Goal: Find specific page/section: Find specific page/section

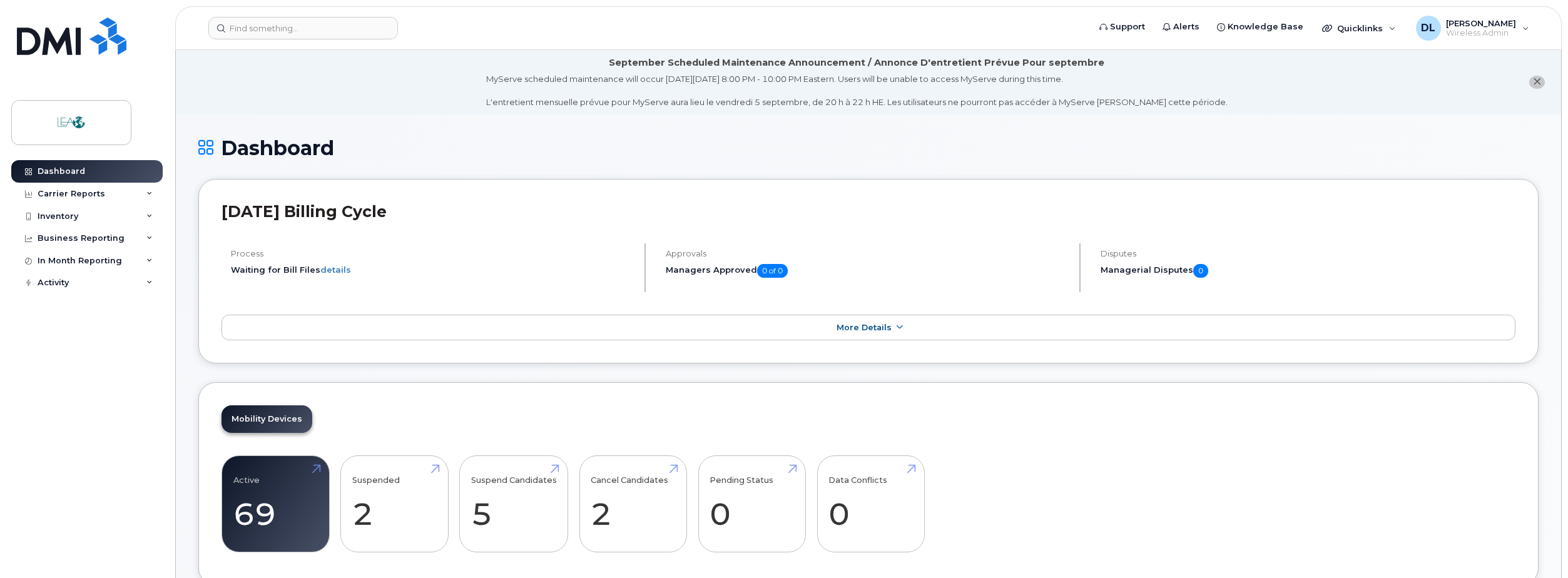
click at [1310, 295] on div "[DATE] Billing Cycle Process Waiting for Bill Files details Approvals Managers …" at bounding box center [868, 271] width 1340 height 185
click at [334, 40] on header "Support Alerts Knowledge Base Quicklinks Suspend / Cancel Device Change SIM Car…" at bounding box center [869, 28] width 1387 height 43
click at [335, 33] on input at bounding box center [303, 28] width 189 height 23
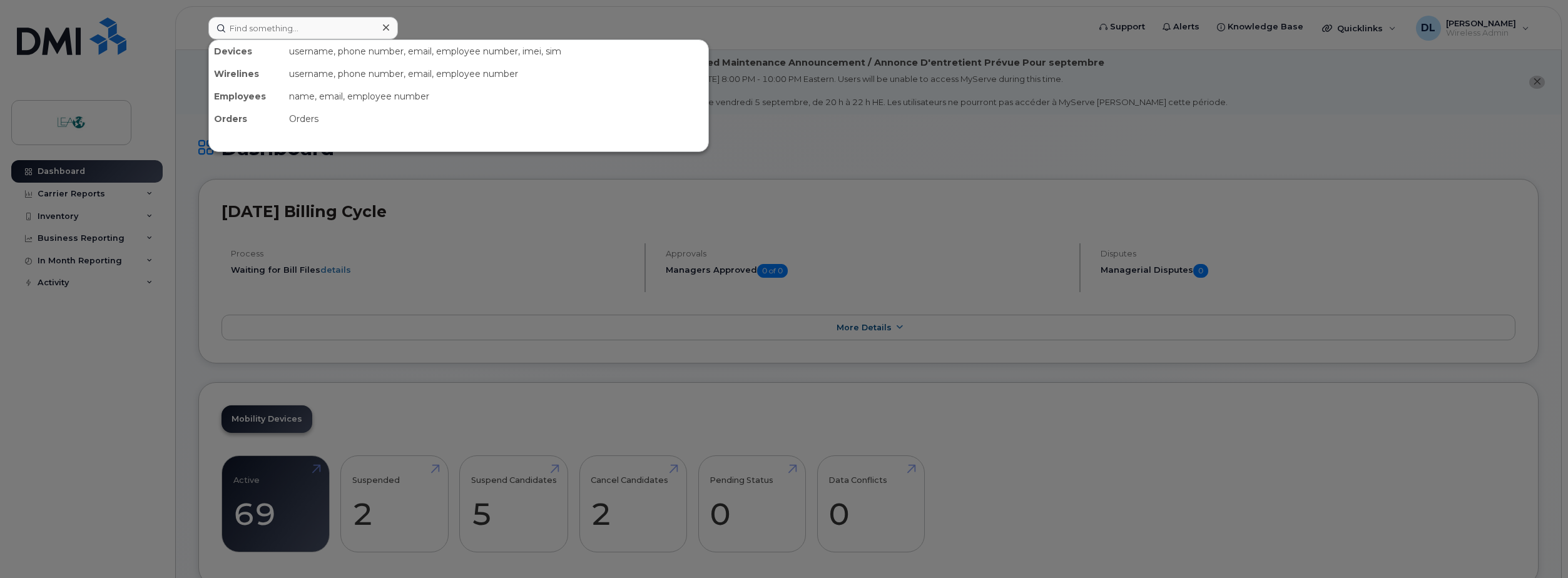
click at [1338, 372] on div at bounding box center [784, 289] width 1568 height 578
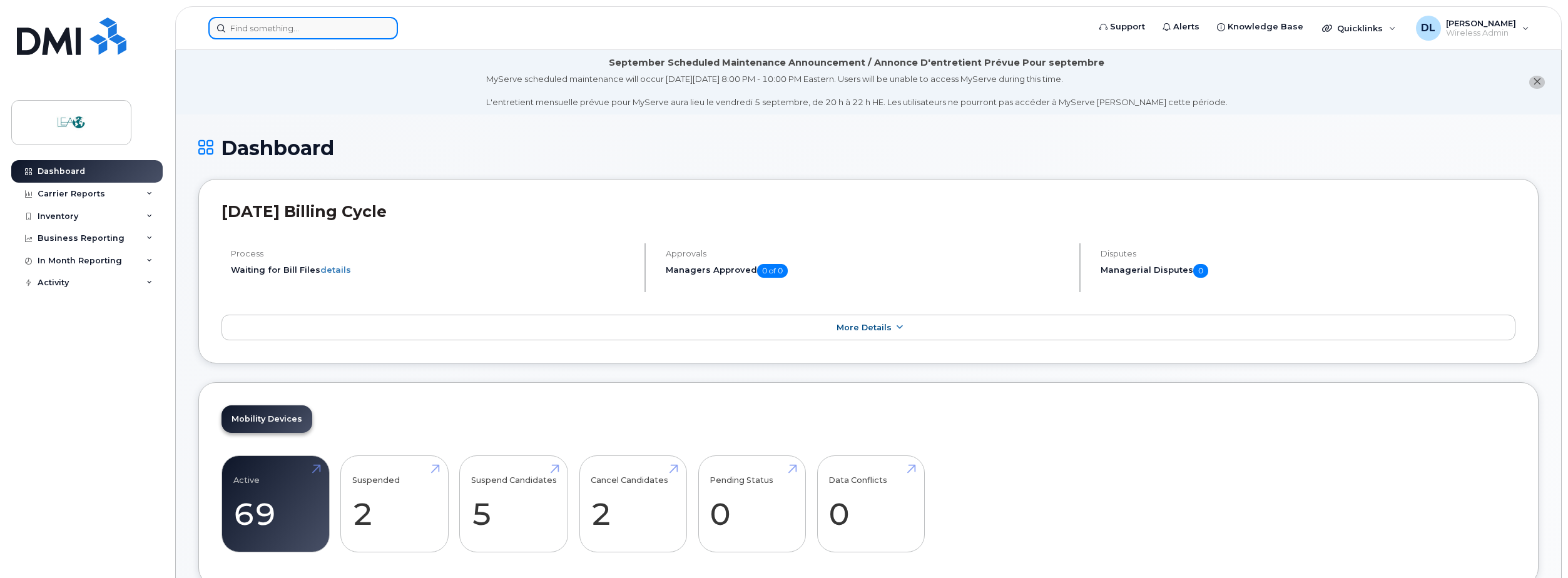
click at [337, 17] on input at bounding box center [303, 28] width 189 height 23
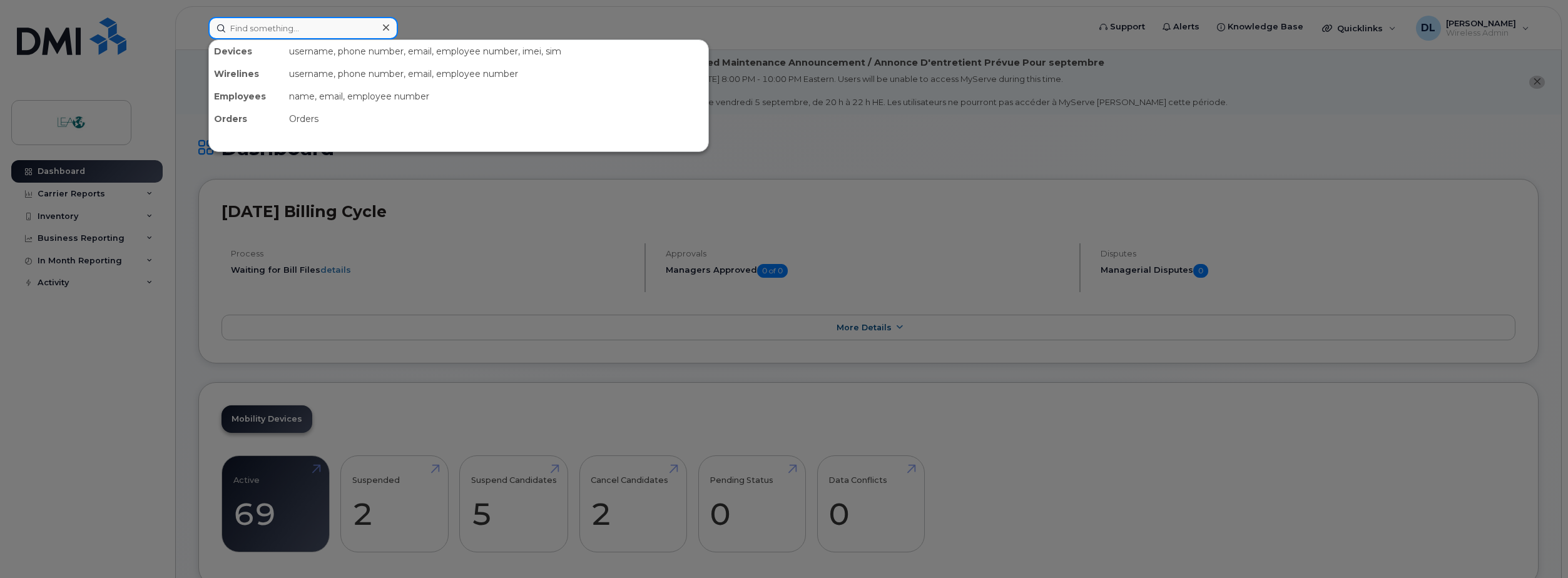
click at [329, 24] on input at bounding box center [303, 28] width 189 height 23
type input "j"
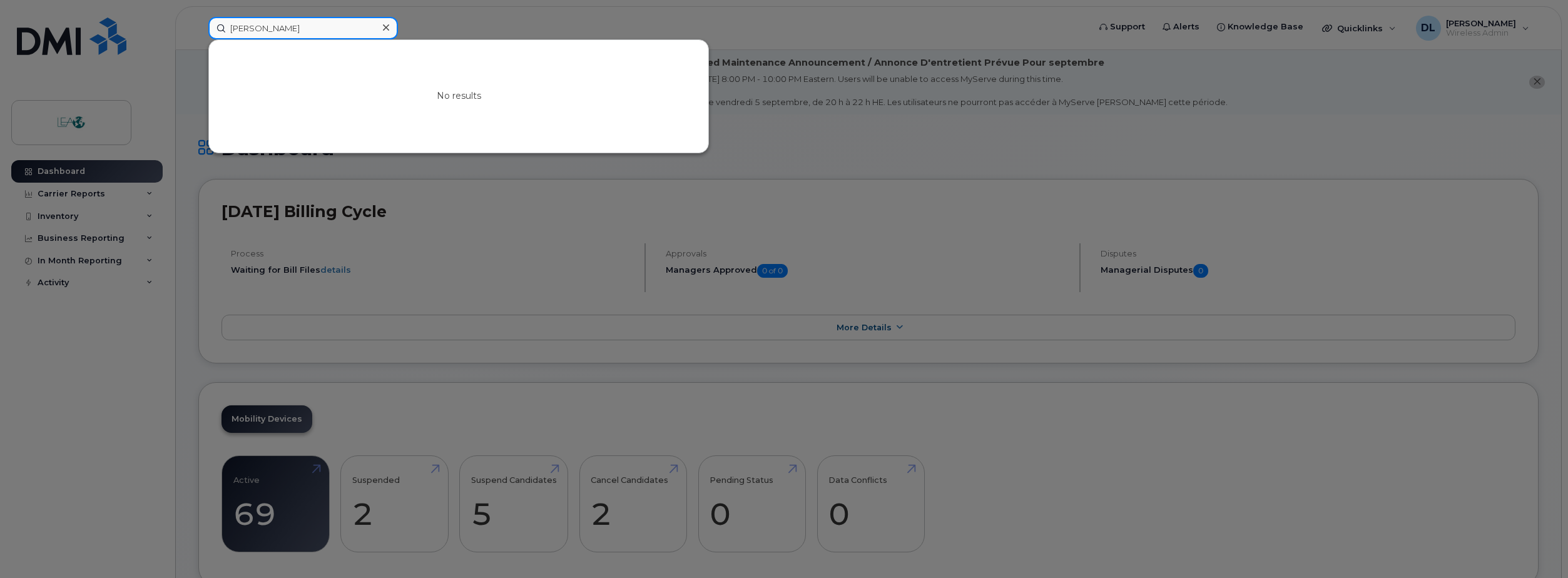
type input "[PERSON_NAME]"
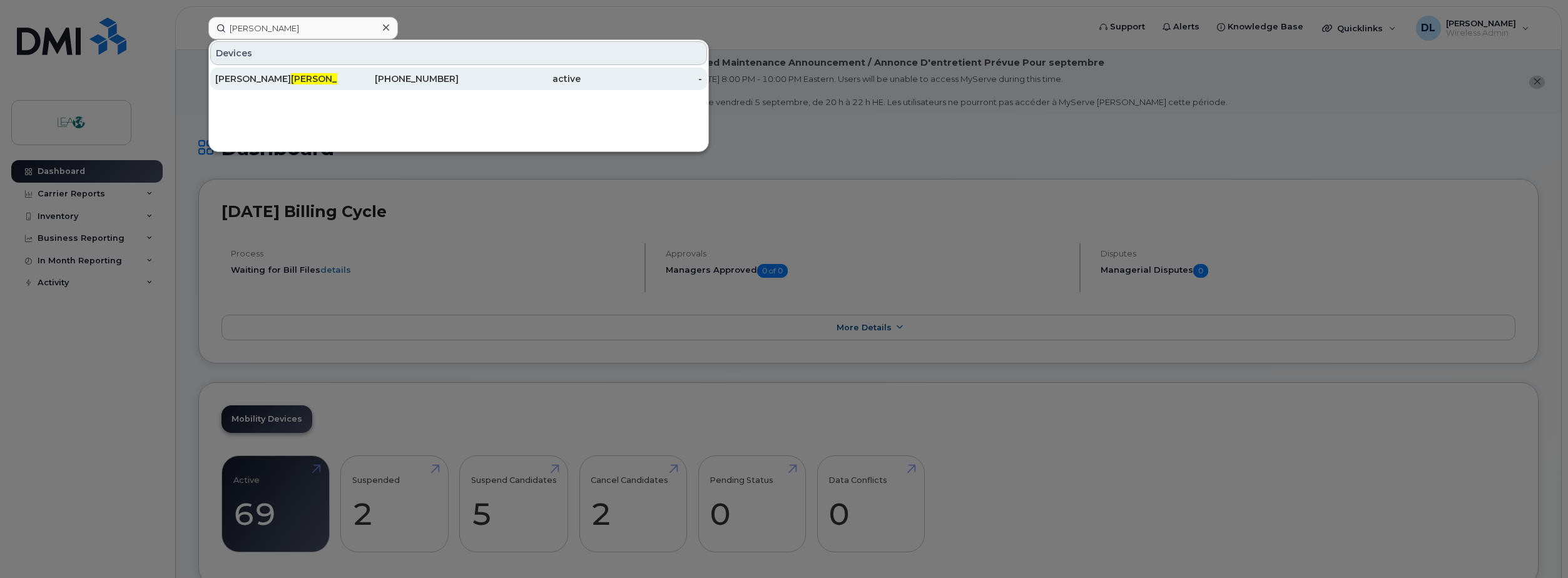
click at [294, 83] on div "[PERSON_NAME]" at bounding box center [276, 79] width 122 height 13
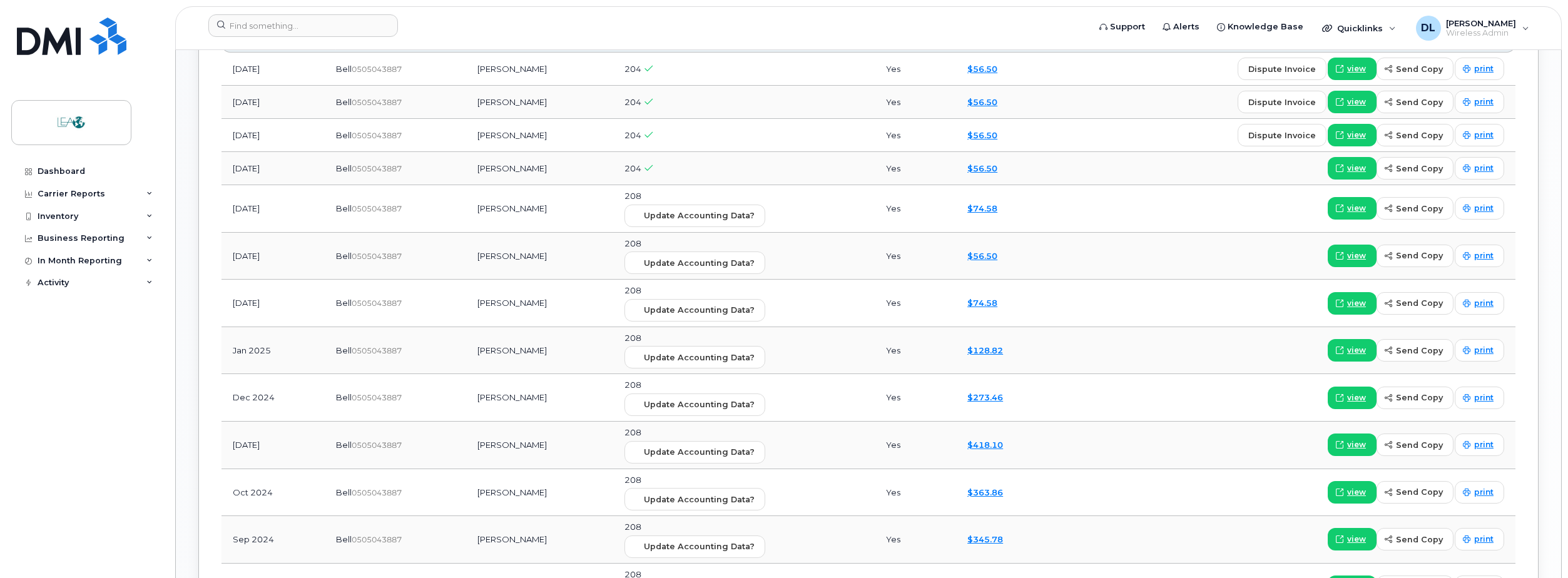
scroll to position [1063, 0]
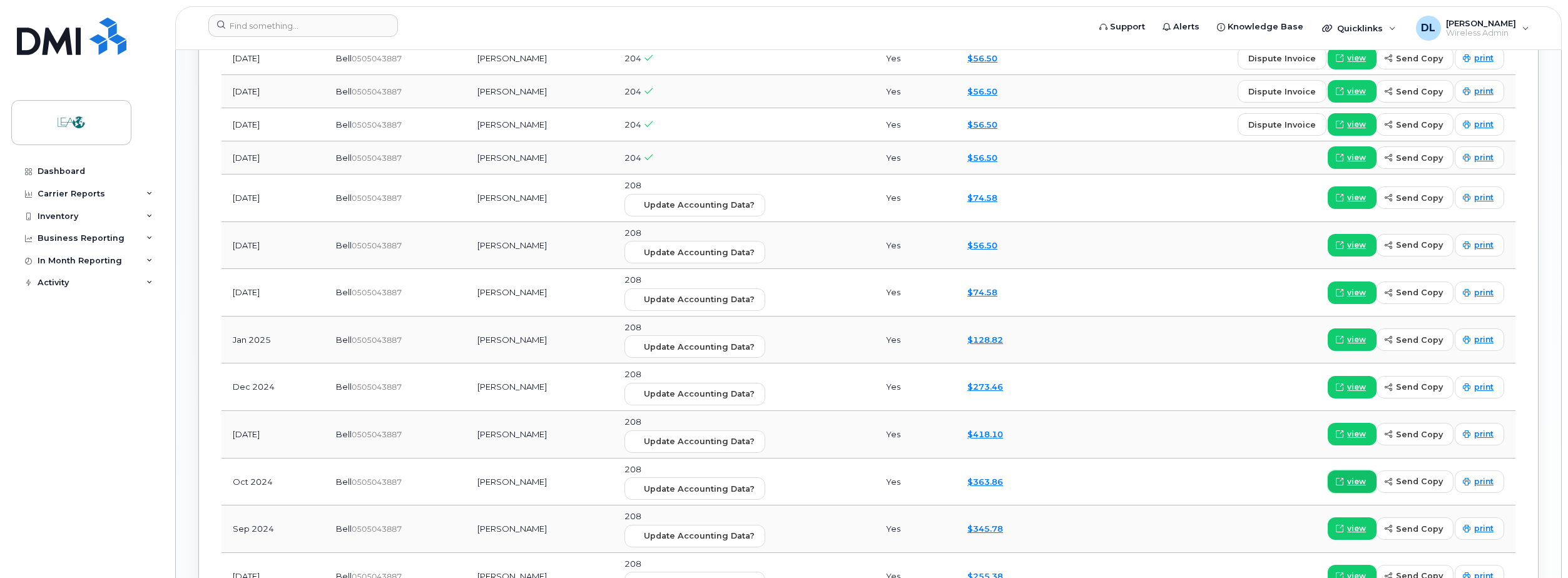
click at [1355, 479] on span "view" at bounding box center [1356, 481] width 19 height 11
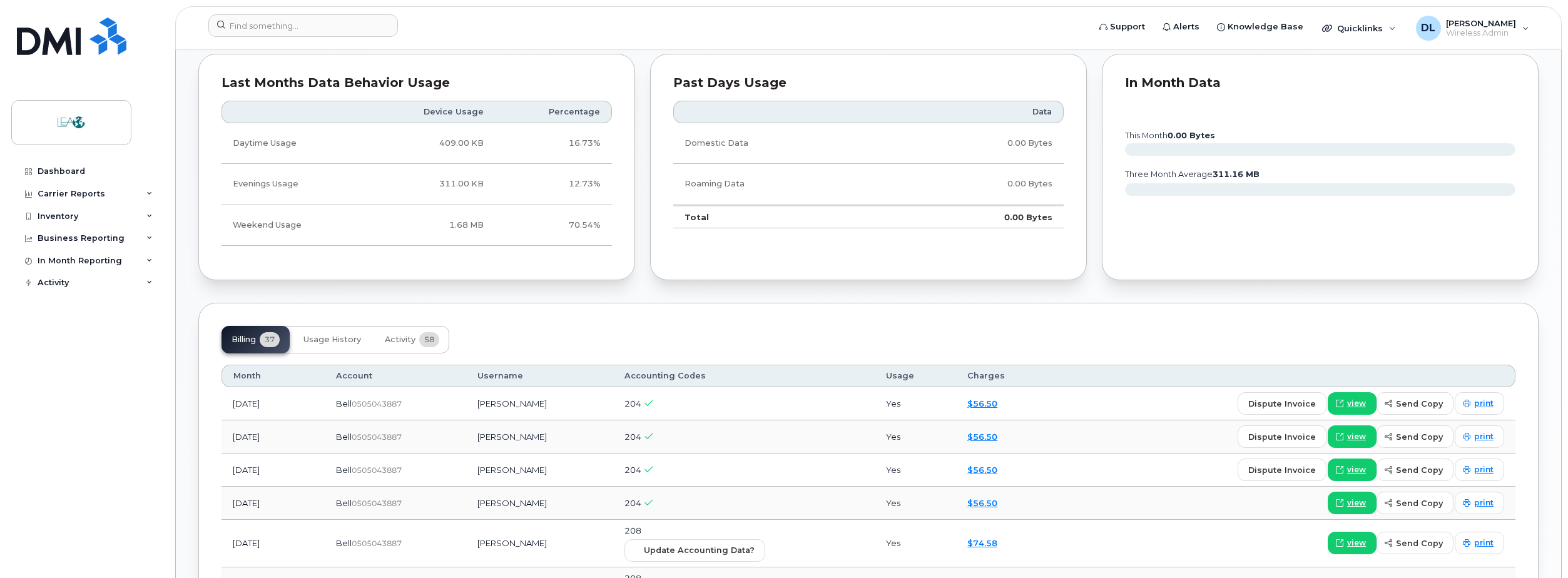
scroll to position [469, 0]
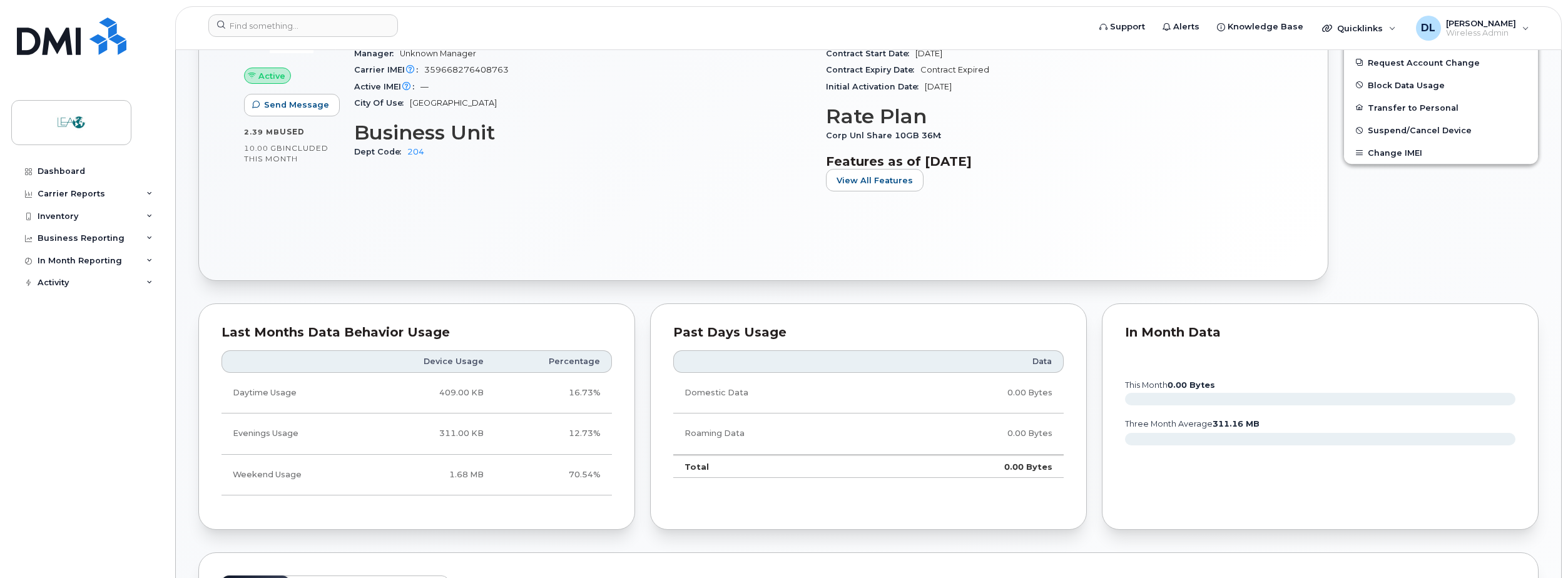
click at [842, 237] on div "Active Send Message 2.39 MB  used 10.00 GB  included this month Device Details …" at bounding box center [763, 109] width 1084 height 295
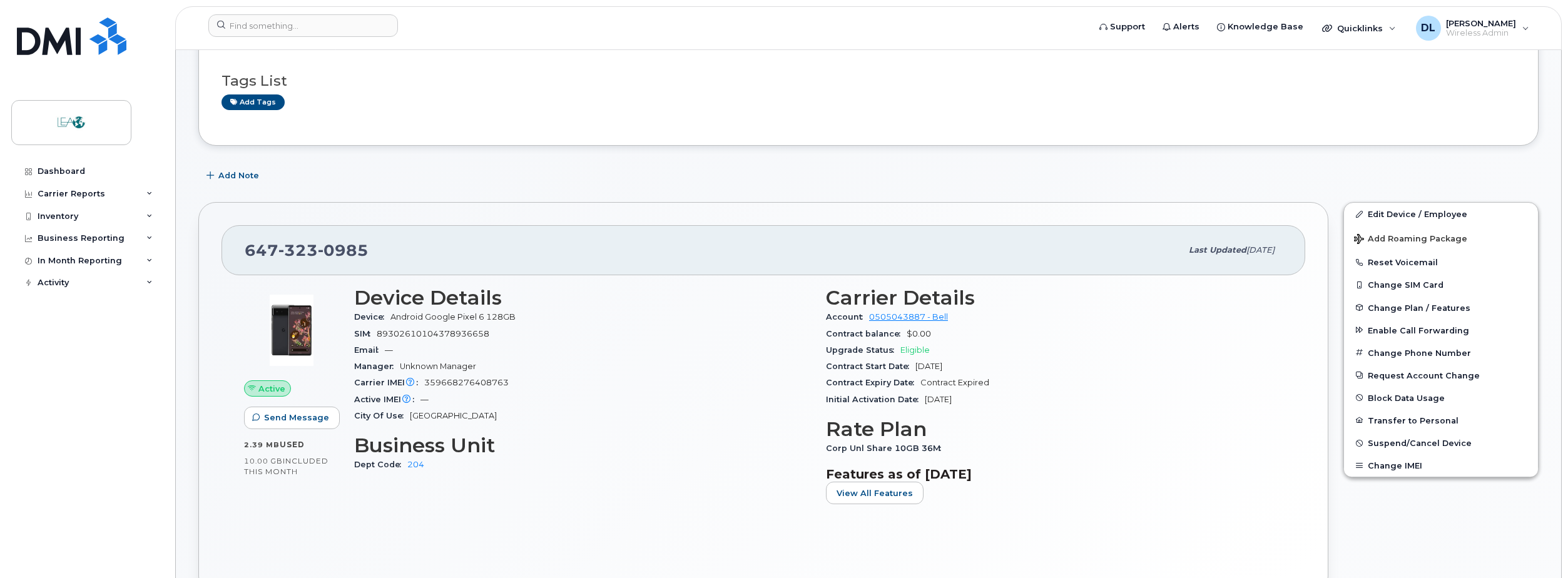
scroll to position [0, 0]
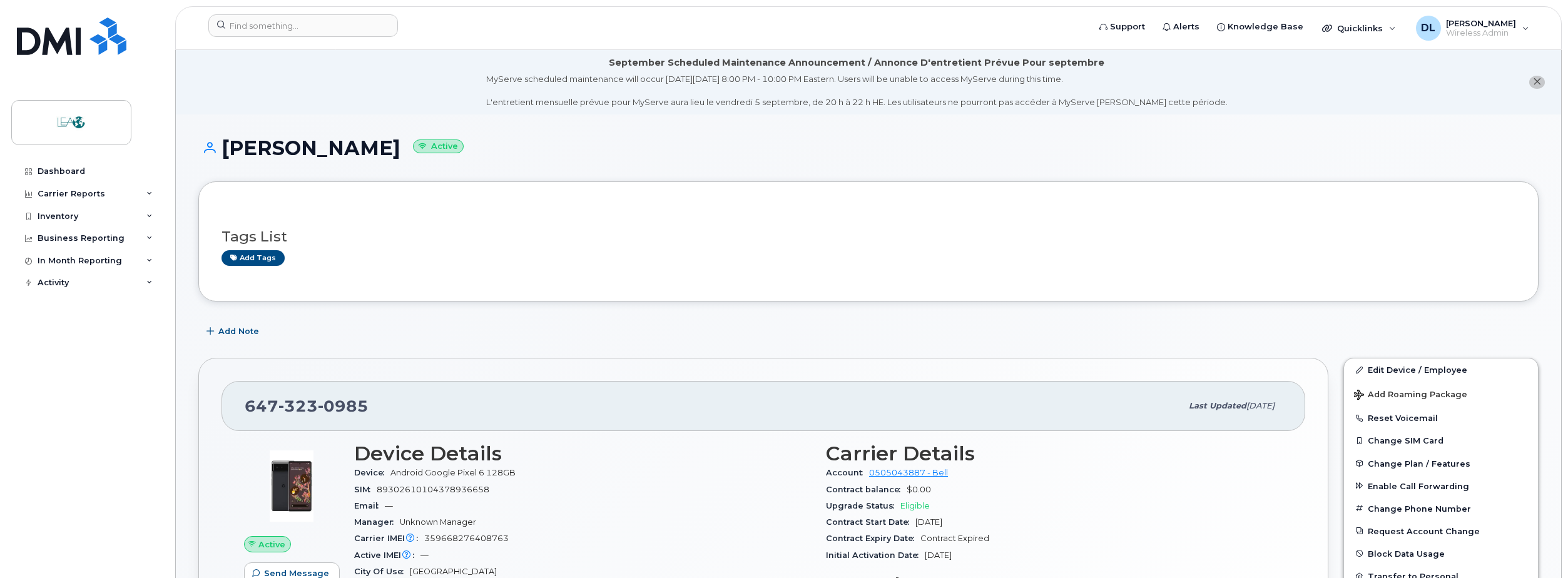
click at [1294, 332] on div "Add Note" at bounding box center [868, 332] width 1340 height 23
click at [624, 336] on div "Add Note" at bounding box center [868, 332] width 1340 height 23
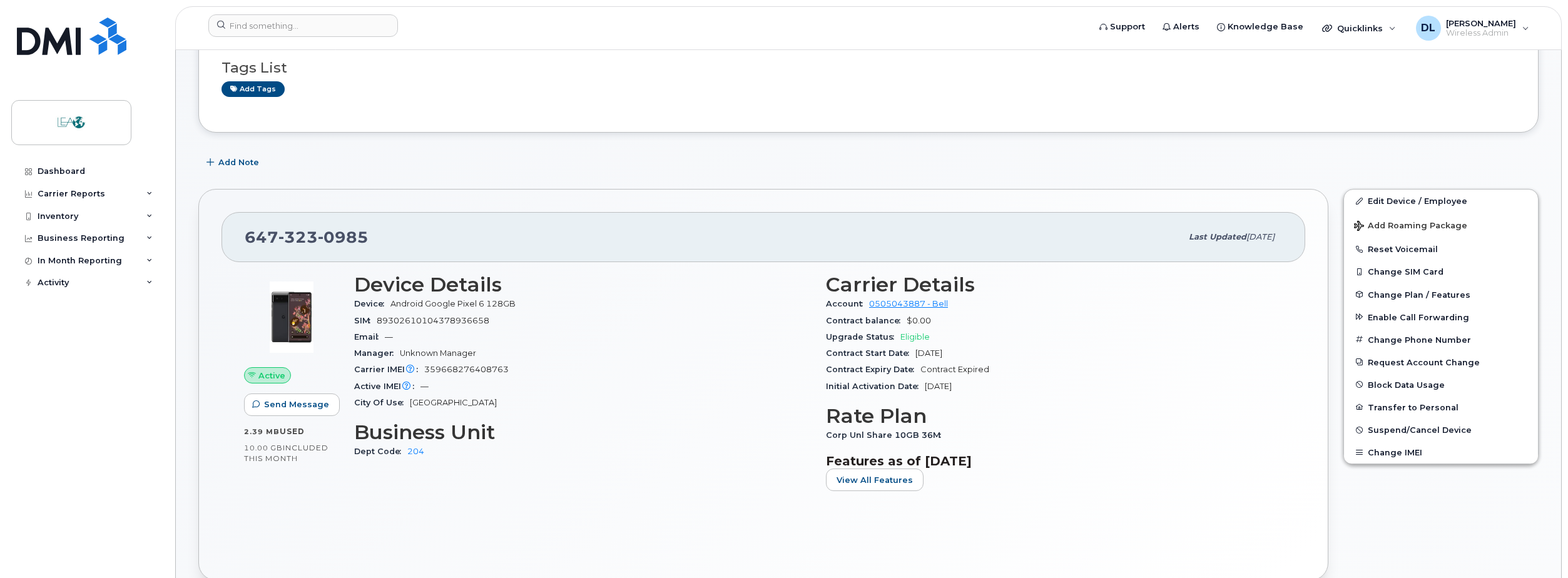
scroll to position [188, 0]
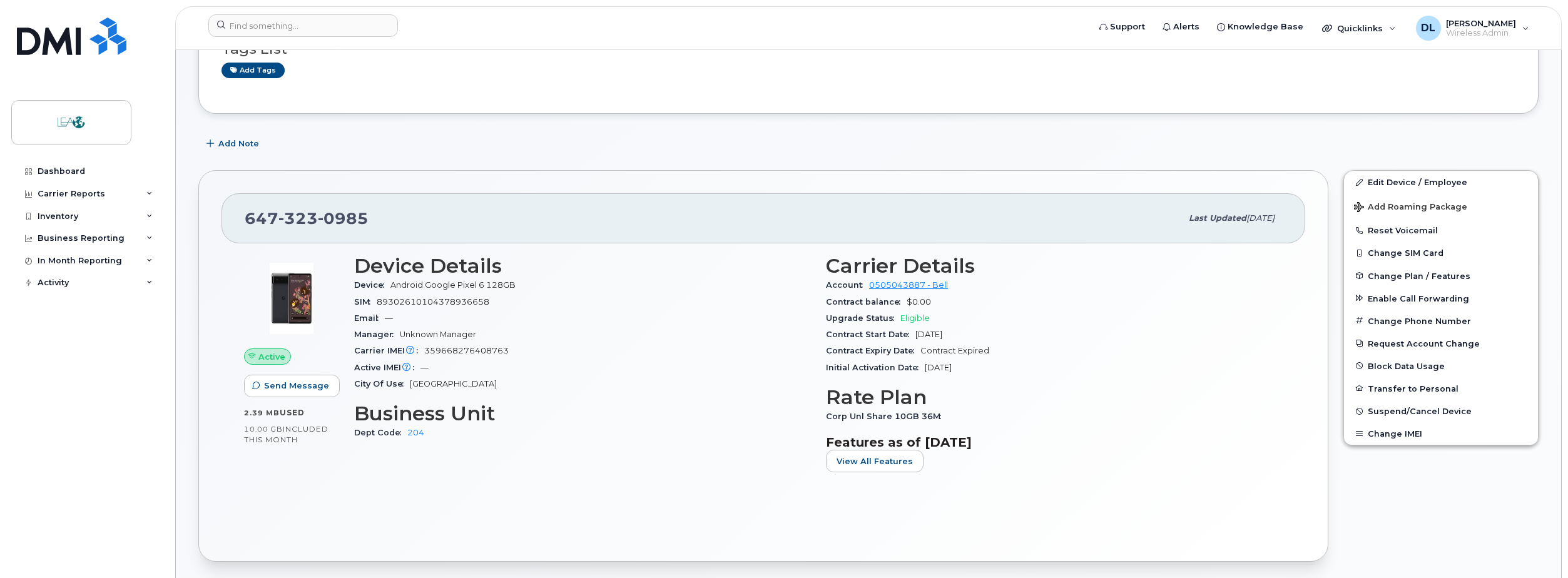
click at [1270, 452] on section "Features as of Aug 01, 2025 View All Features" at bounding box center [1054, 453] width 457 height 38
